Goal: Information Seeking & Learning: Learn about a topic

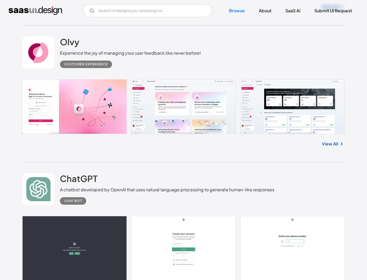
scroll to position [339, 0]
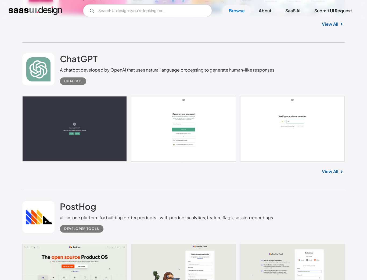
click at [329, 173] on link "View All" at bounding box center [330, 172] width 16 height 6
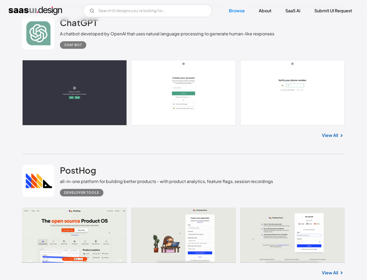
scroll to position [554, 0]
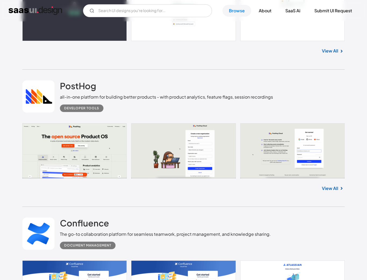
click at [41, 97] on link at bounding box center [38, 97] width 32 height 32
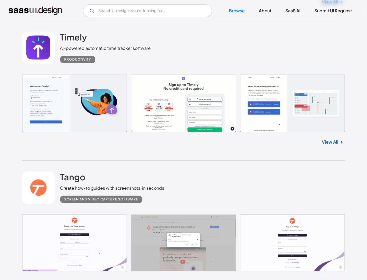
scroll to position [2718, 0]
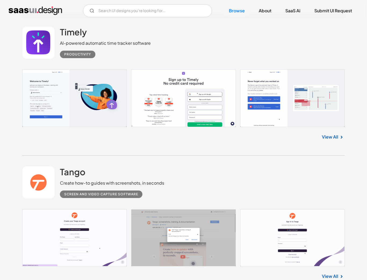
click at [332, 140] on link "View All" at bounding box center [330, 137] width 16 height 6
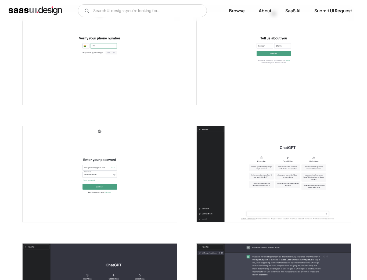
scroll to position [235, 0]
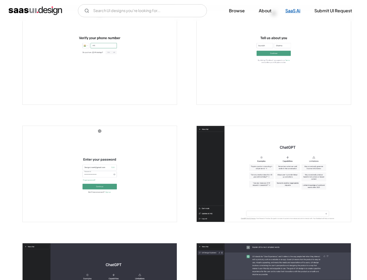
click at [293, 11] on link "SaaS Ai" at bounding box center [293, 11] width 28 height 12
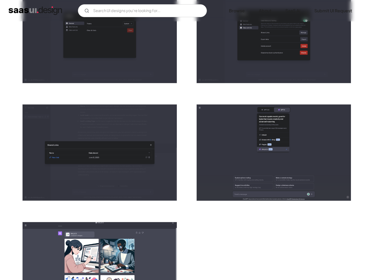
scroll to position [1548, 0]
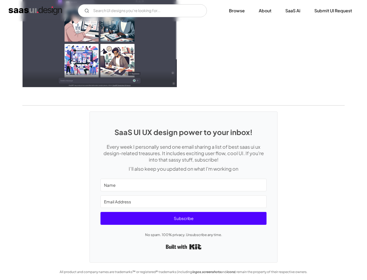
click at [167, 182] on input "Name" at bounding box center [183, 185] width 166 height 13
type input "Y"
type input "T"
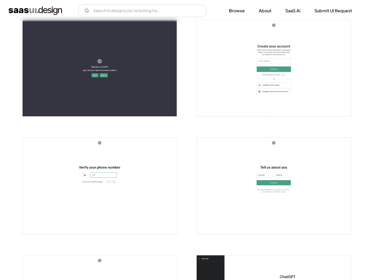
scroll to position [0, 0]
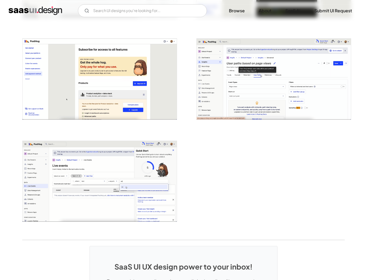
scroll to position [1214, 0]
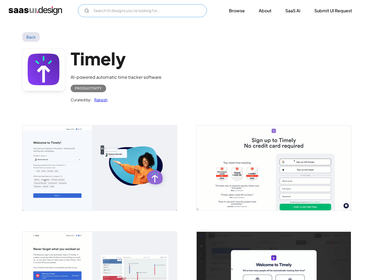
drag, startPoint x: 138, startPoint y: 12, endPoint x: 131, endPoint y: 13, distance: 7.6
click at [138, 12] on input "Email Form" at bounding box center [142, 10] width 129 height 13
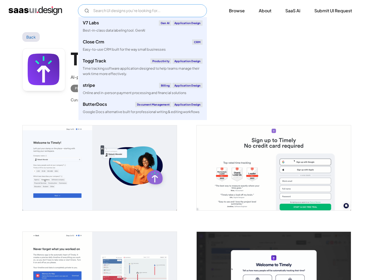
paste input "syntheticusers"
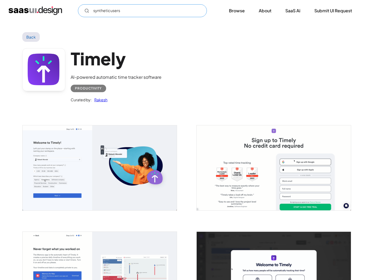
type input "syntheticusers"
